Goal: Find specific page/section: Find specific page/section

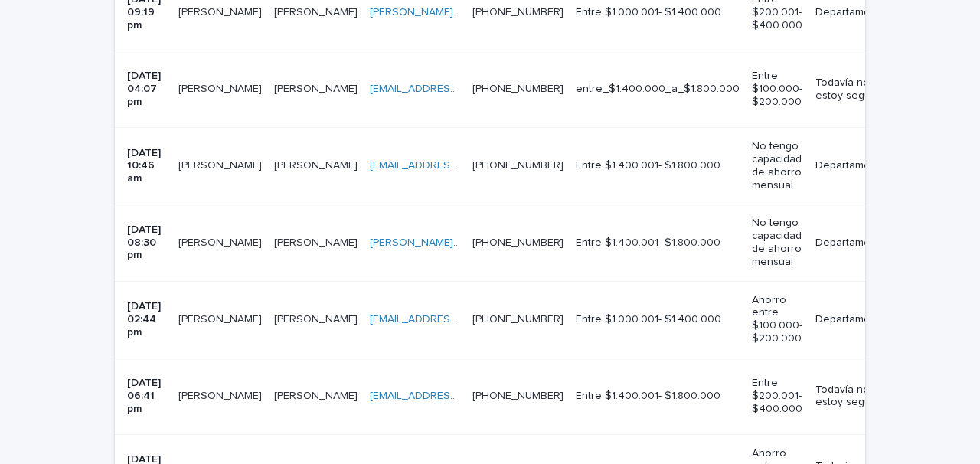
scroll to position [1569, 0]
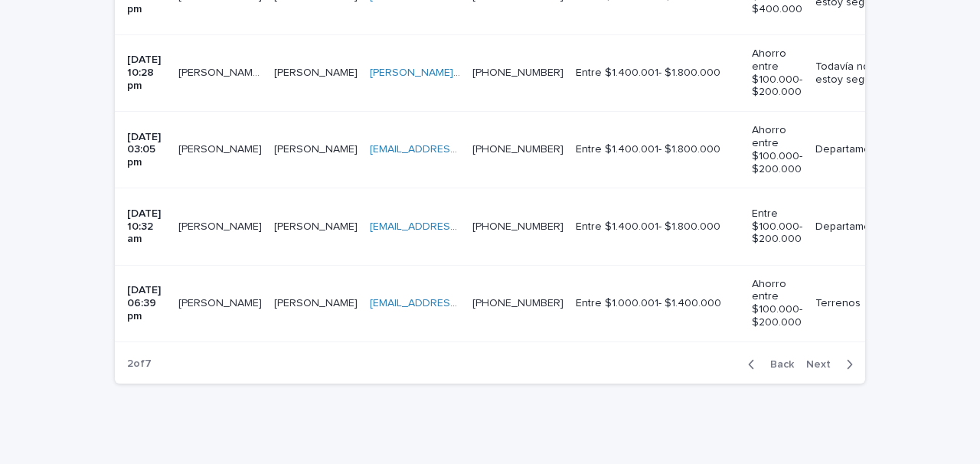
click at [780, 359] on span "Back" at bounding box center [777, 364] width 33 height 11
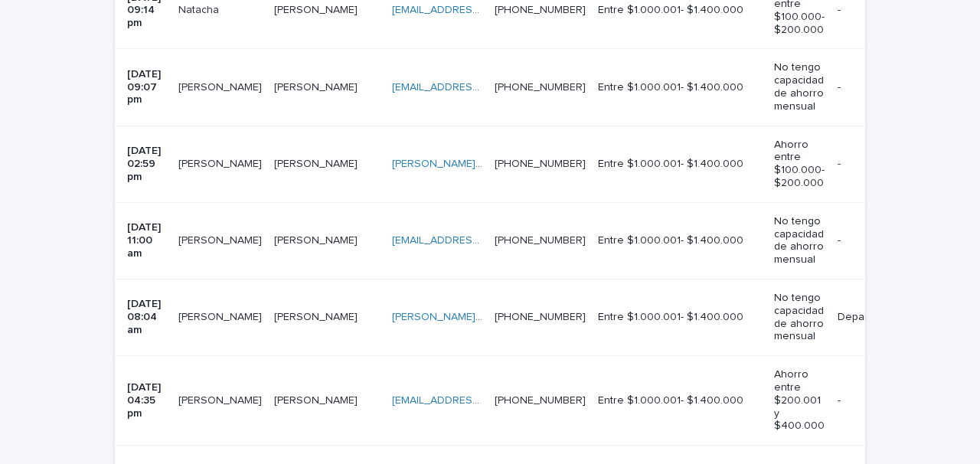
scroll to position [2038, 0]
